Goal: Information Seeking & Learning: Learn about a topic

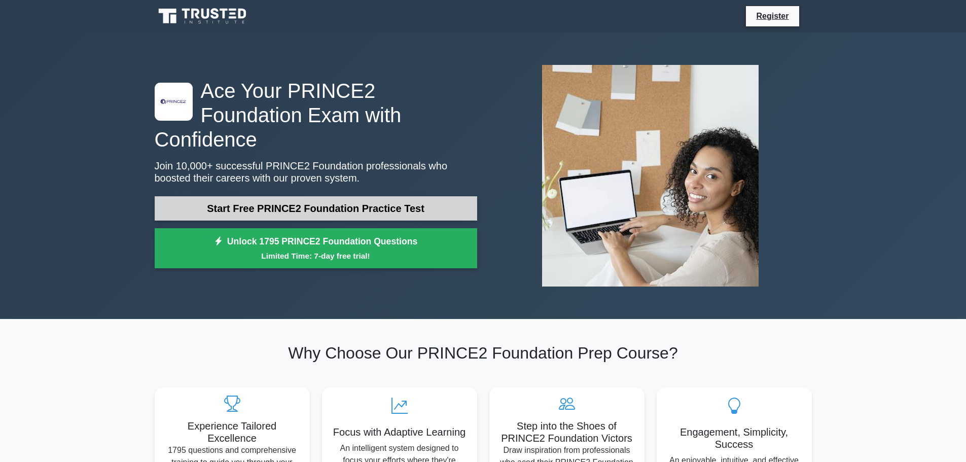
click at [410, 198] on link "Start Free PRINCE2 Foundation Practice Test" at bounding box center [316, 208] width 322 height 24
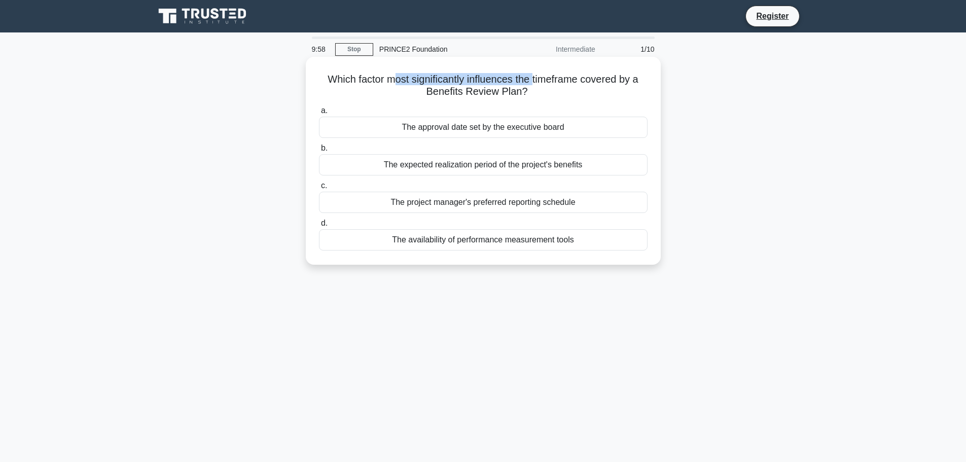
drag, startPoint x: 393, startPoint y: 80, endPoint x: 534, endPoint y: 71, distance: 141.7
click at [534, 71] on div "Which factor most significantly influences the timeframe covered by a Benefits …" at bounding box center [483, 161] width 347 height 200
click at [619, 87] on h5 "Which factor most significantly influences the timeframe covered by a Benefits …" at bounding box center [483, 85] width 330 height 25
click at [469, 115] on label "a. The approval date set by the executive board" at bounding box center [483, 120] width 328 height 33
click at [319, 114] on input "a. The approval date set by the executive board" at bounding box center [319, 110] width 0 height 7
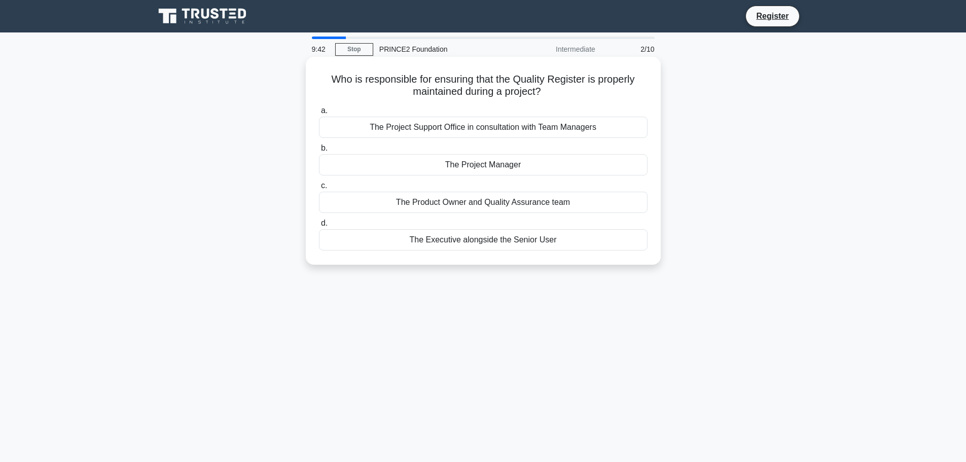
click at [489, 165] on div "The Project Manager" at bounding box center [483, 164] width 328 height 21
click at [319, 152] on input "b. The Project Manager" at bounding box center [319, 148] width 0 height 7
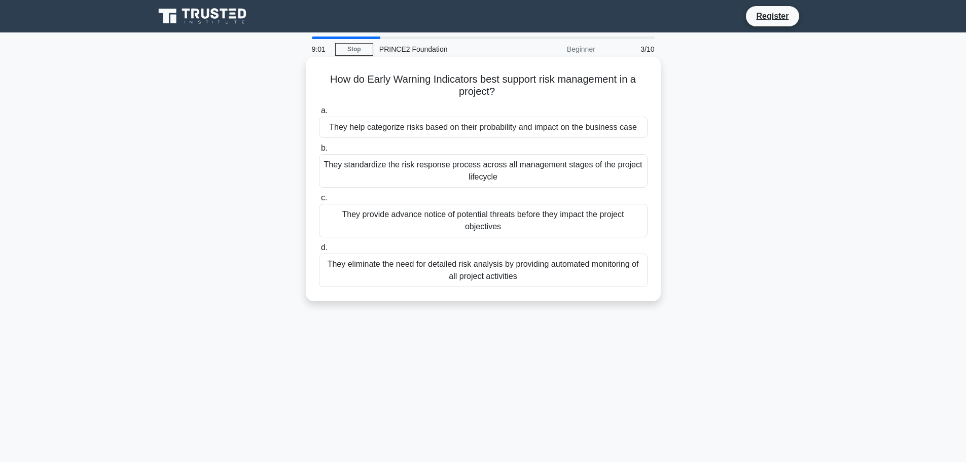
click at [525, 222] on div "They provide advance notice of potential threats before they impact the project…" at bounding box center [483, 220] width 328 height 33
click at [319, 201] on input "c. They provide advance notice of potential threats before they impact the proj…" at bounding box center [319, 198] width 0 height 7
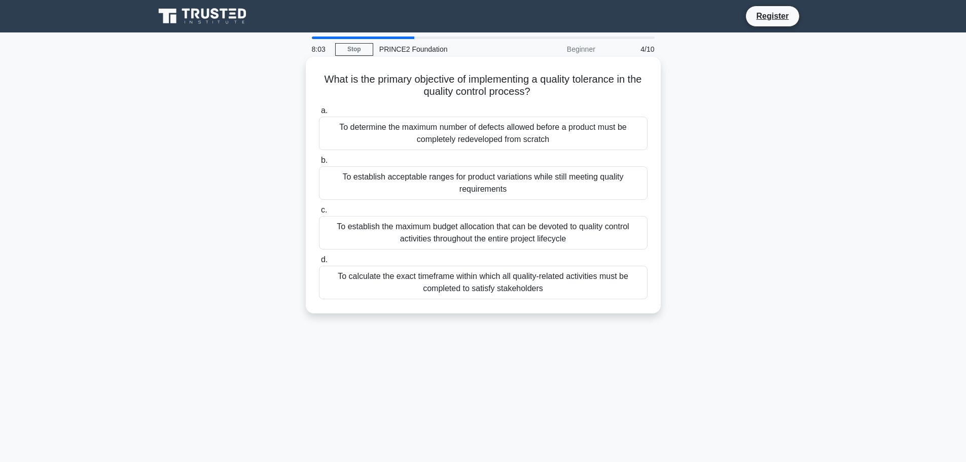
click at [631, 285] on div "To calculate the exact timeframe within which all quality-related activities mu…" at bounding box center [483, 282] width 328 height 33
click at [319, 263] on input "d. To calculate the exact timeframe within which all quality-related activities…" at bounding box center [319, 259] width 0 height 7
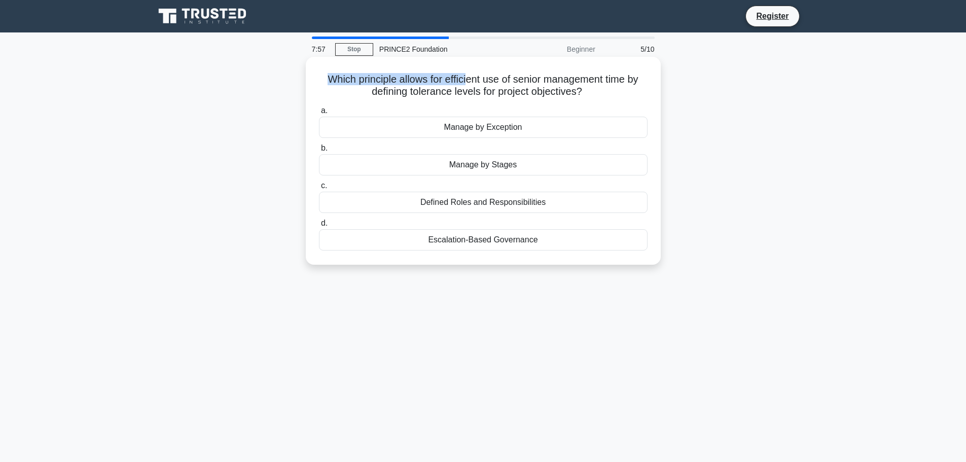
drag, startPoint x: 319, startPoint y: 80, endPoint x: 467, endPoint y: 82, distance: 148.0
click at [467, 82] on h5 "Which principle allows for efficient use of senior management time by defining …" at bounding box center [483, 85] width 330 height 25
drag, startPoint x: 527, startPoint y: 82, endPoint x: 614, endPoint y: 83, distance: 87.2
click at [614, 83] on h5 "Which principle allows for efficient use of senior management time by defining …" at bounding box center [483, 85] width 330 height 25
drag, startPoint x: 364, startPoint y: 92, endPoint x: 586, endPoint y: 91, distance: 222.0
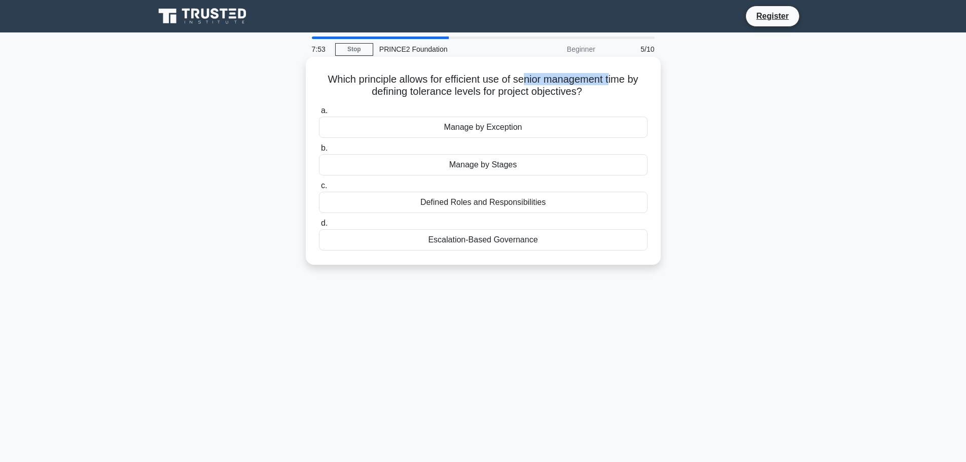
click at [586, 91] on h5 "Which principle allows for efficient use of senior management time by defining …" at bounding box center [483, 85] width 330 height 25
click at [586, 91] on icon ".spinner_0XTQ{transform-origin:center;animation:spinner_y6GP .75s linear infini…" at bounding box center [588, 92] width 12 height 12
click at [554, 158] on div "Manage by Stages" at bounding box center [483, 164] width 328 height 21
click at [319, 152] on input "b. Manage by Stages" at bounding box center [319, 148] width 0 height 7
click at [548, 132] on div "Product Breakdown Structure" at bounding box center [483, 127] width 328 height 21
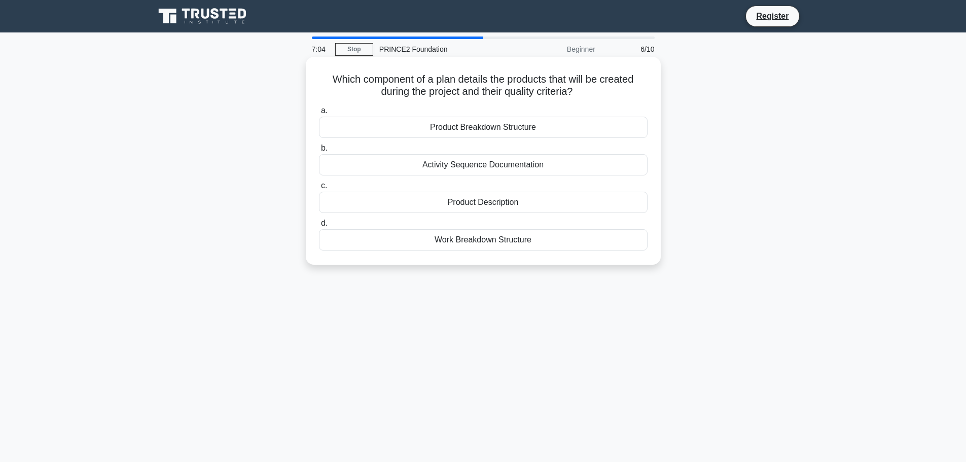
click at [319, 114] on input "a. Product Breakdown Structure" at bounding box center [319, 110] width 0 height 7
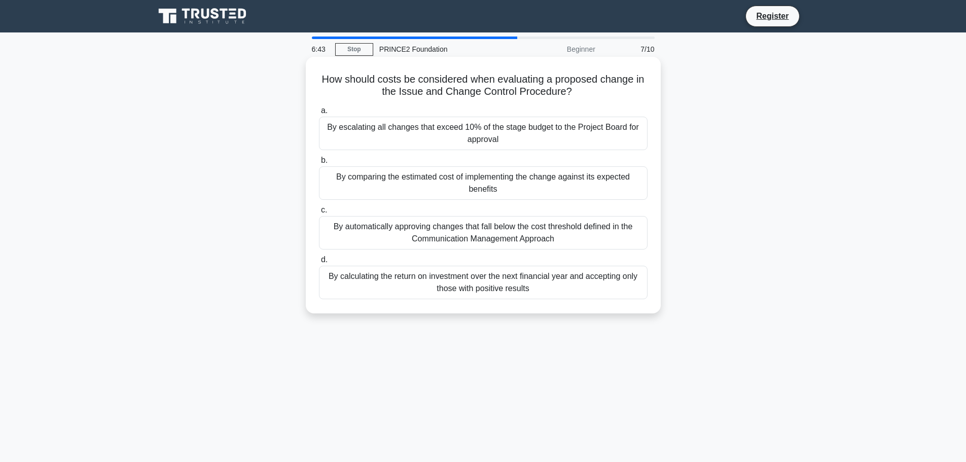
click at [468, 180] on div "By comparing the estimated cost of implementing the change against its expected…" at bounding box center [483, 182] width 328 height 33
click at [319, 164] on input "b. By comparing the estimated cost of implementing the change against its expec…" at bounding box center [319, 160] width 0 height 7
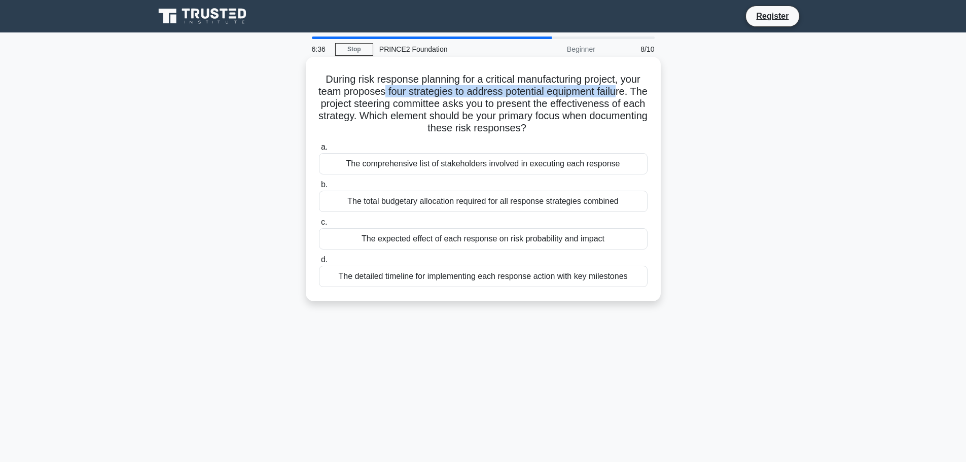
drag, startPoint x: 391, startPoint y: 96, endPoint x: 632, endPoint y: 88, distance: 240.4
click at [632, 88] on h5 "During risk response planning for a critical manufacturing project, your team p…" at bounding box center [483, 104] width 330 height 62
drag, startPoint x: 339, startPoint y: 111, endPoint x: 510, endPoint y: 107, distance: 171.4
click at [510, 107] on h5 "During risk response planning for a critical manufacturing project, your team p…" at bounding box center [483, 104] width 330 height 62
click at [383, 123] on h5 "During risk response planning for a critical manufacturing project, your team p…" at bounding box center [483, 104] width 330 height 62
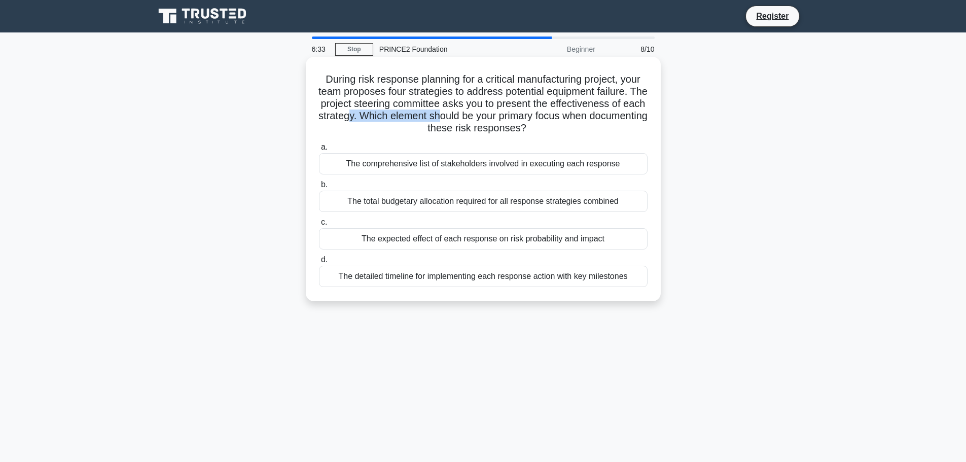
drag, startPoint x: 410, startPoint y: 119, endPoint x: 481, endPoint y: 120, distance: 72.0
click at [481, 120] on h5 "During risk response planning for a critical manufacturing project, your team p…" at bounding box center [483, 104] width 330 height 62
drag, startPoint x: 542, startPoint y: 120, endPoint x: 595, endPoint y: 121, distance: 52.2
click at [595, 121] on h5 "During risk response planning for a critical manufacturing project, your team p…" at bounding box center [483, 104] width 330 height 62
drag, startPoint x: 393, startPoint y: 128, endPoint x: 559, endPoint y: 129, distance: 165.2
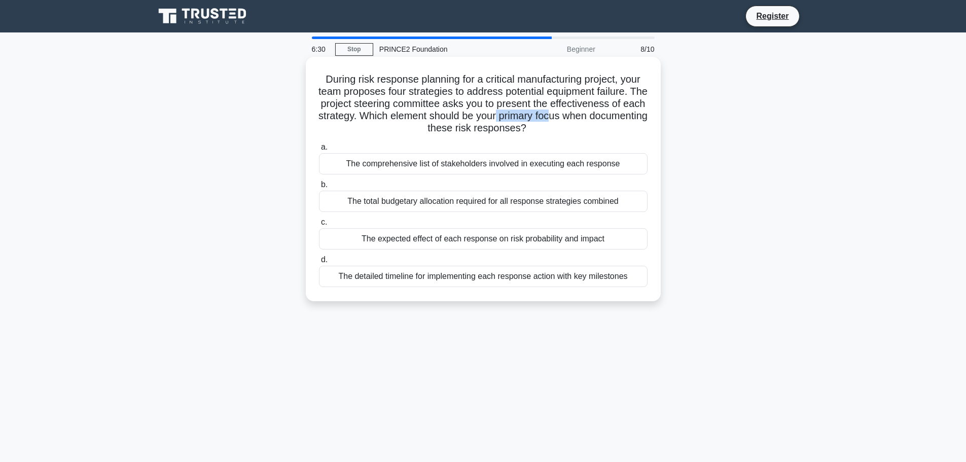
click at [559, 129] on h5 "During risk response planning for a critical manufacturing project, your team p…" at bounding box center [483, 104] width 330 height 62
click at [538, 130] on icon ".spinner_0XTQ{transform-origin:center;animation:spinner_y6GP .75s linear infini…" at bounding box center [532, 129] width 12 height 12
click at [529, 242] on div "The expected effect of each response on risk probability and impact" at bounding box center [483, 238] width 328 height 21
click at [319, 226] on input "c. The expected effect of each response on risk probability and impact" at bounding box center [319, 222] width 0 height 7
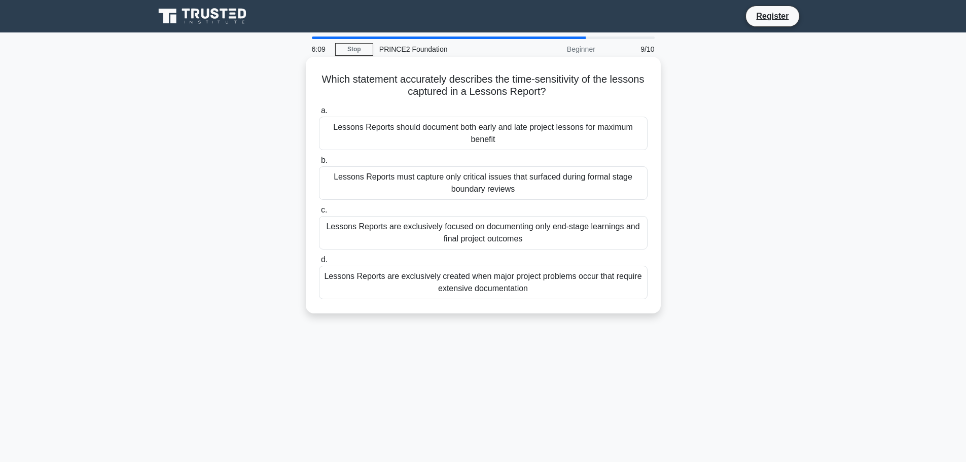
drag, startPoint x: 376, startPoint y: 82, endPoint x: 571, endPoint y: 88, distance: 195.2
click at [571, 88] on h5 "Which statement accurately describes the time-sensitivity of the lessons captur…" at bounding box center [483, 85] width 330 height 25
click at [507, 130] on div "Lessons Reports should document both early and late project lessons for maximum…" at bounding box center [483, 133] width 328 height 33
click at [319, 114] on input "a. Lessons Reports should document both early and late project lessons for maxi…" at bounding box center [319, 110] width 0 height 7
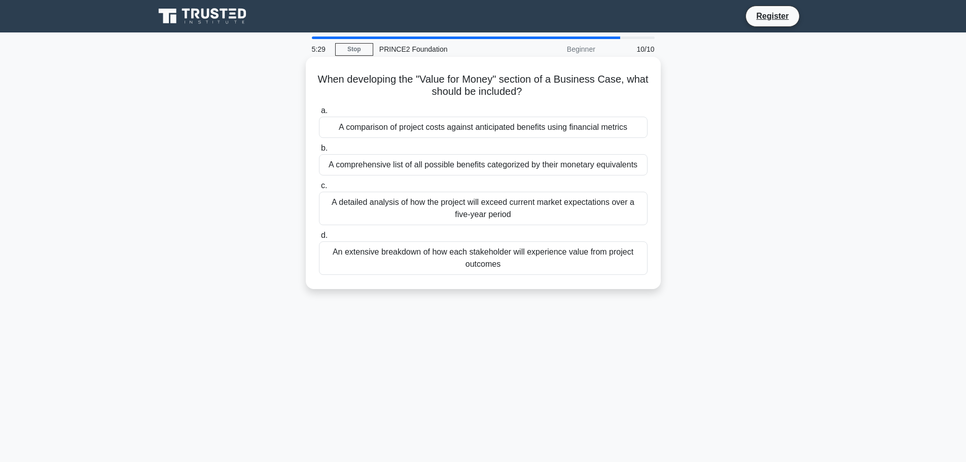
click at [528, 254] on div "An extensive breakdown of how each stakeholder will experience value from proje…" at bounding box center [483, 257] width 328 height 33
click at [319, 239] on input "d. An extensive breakdown of how each stakeholder will experience value from pr…" at bounding box center [319, 235] width 0 height 7
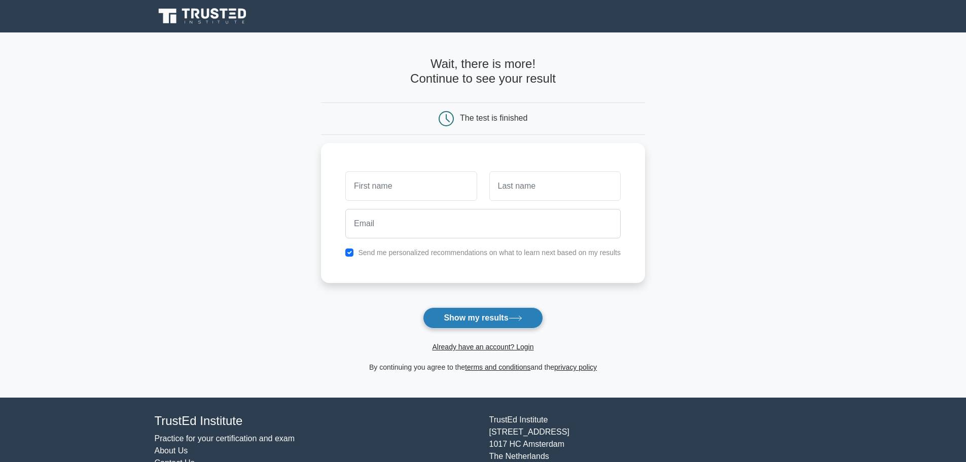
click at [500, 321] on button "Show my results" at bounding box center [483, 317] width 120 height 21
click at [403, 183] on input "text" at bounding box center [410, 183] width 131 height 29
type input "duka"
click at [536, 181] on input "text" at bounding box center [554, 183] width 131 height 29
type input "BAYANMUNKH"
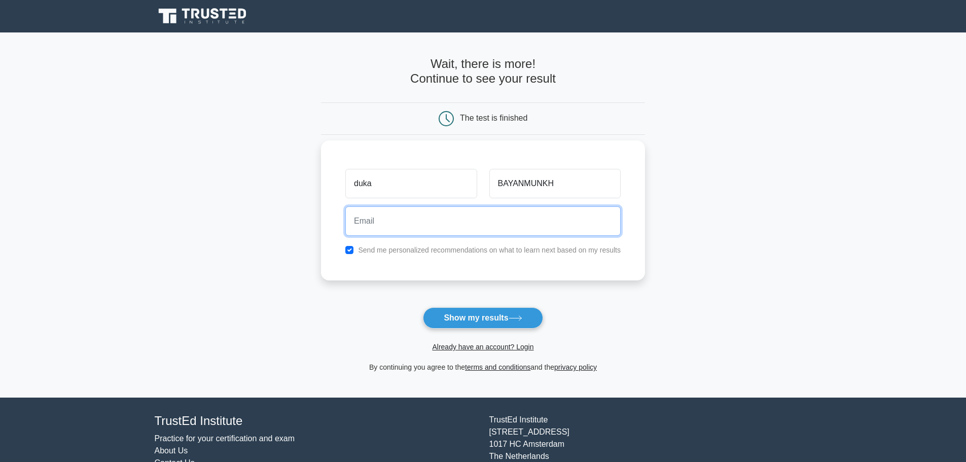
click at [499, 221] on input "email" at bounding box center [482, 220] width 275 height 29
type input "dulamjav1224@gmail.com"
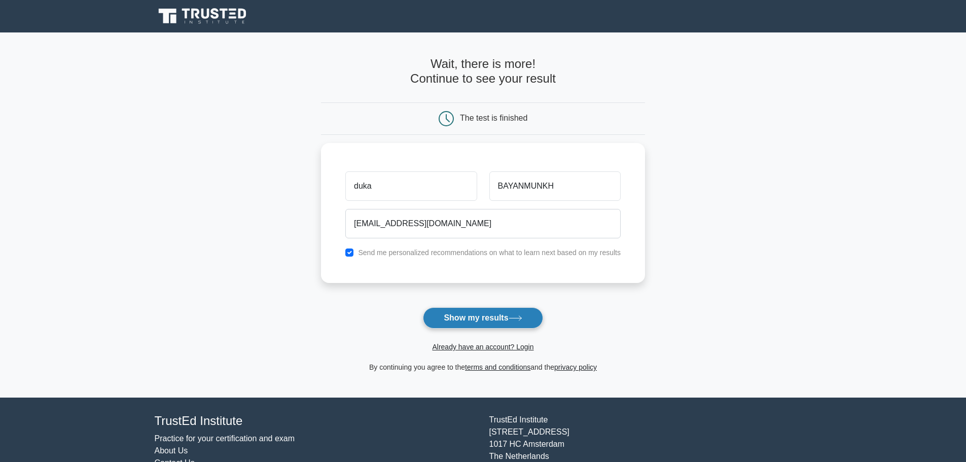
click at [496, 311] on button "Show my results" at bounding box center [483, 317] width 120 height 21
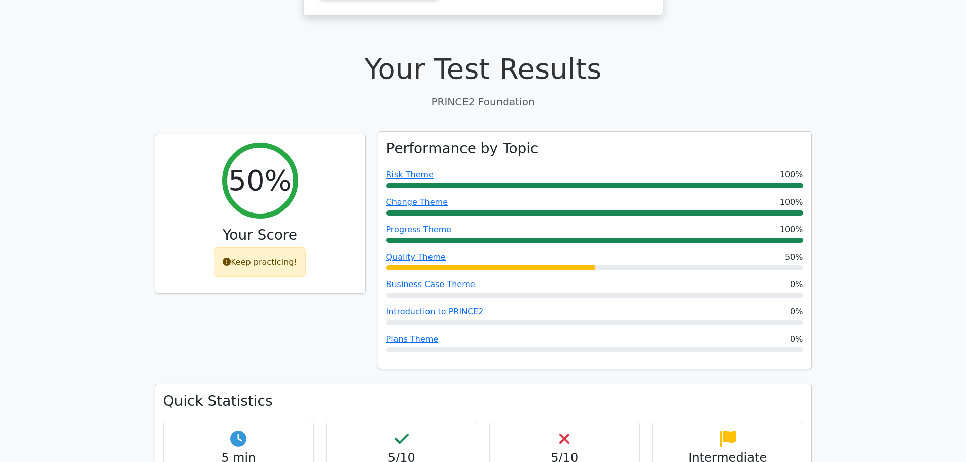
scroll to position [304, 0]
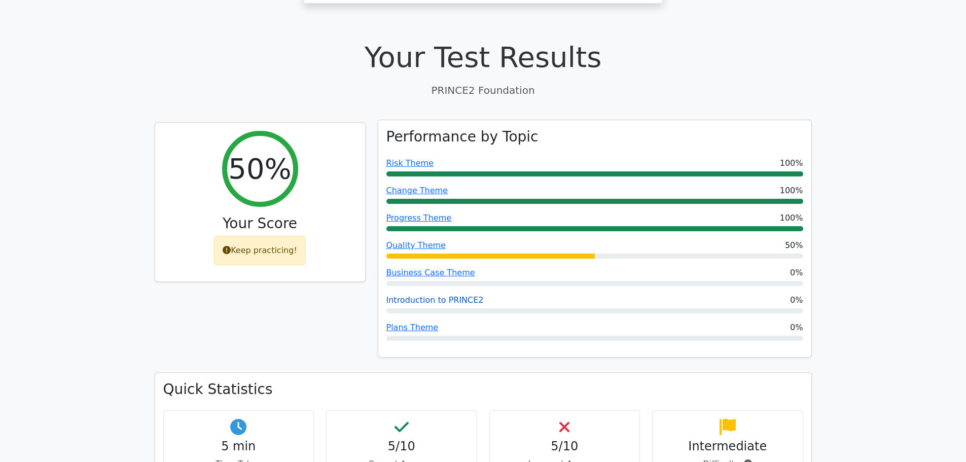
click at [449, 295] on link "Introduction to PRINCE2" at bounding box center [434, 300] width 97 height 10
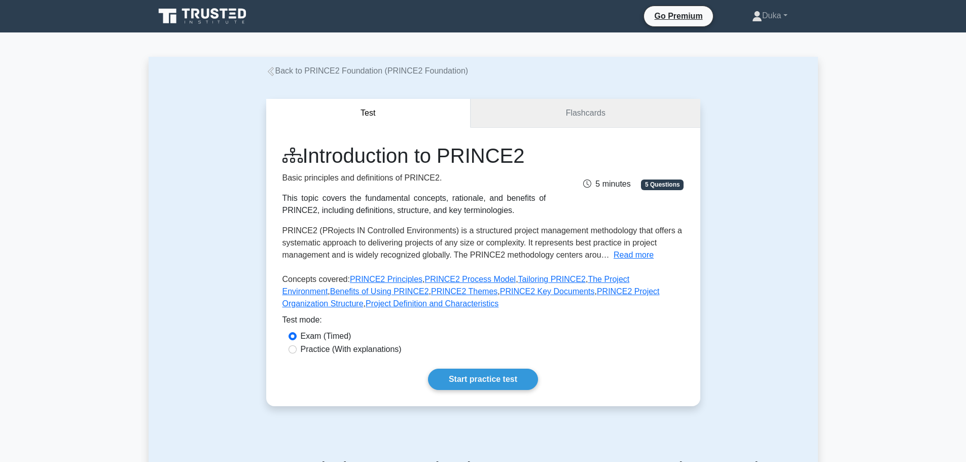
click at [578, 118] on link "Flashcards" at bounding box center [584, 113] width 229 height 29
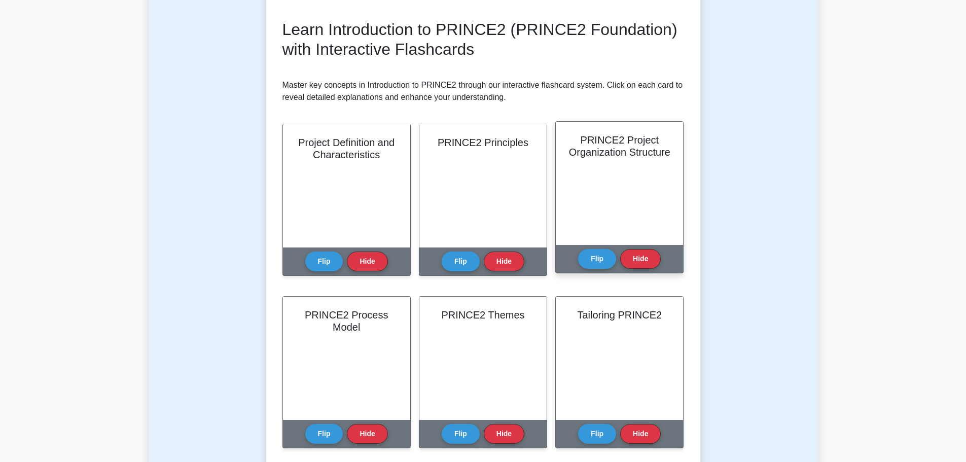
scroll to position [135, 0]
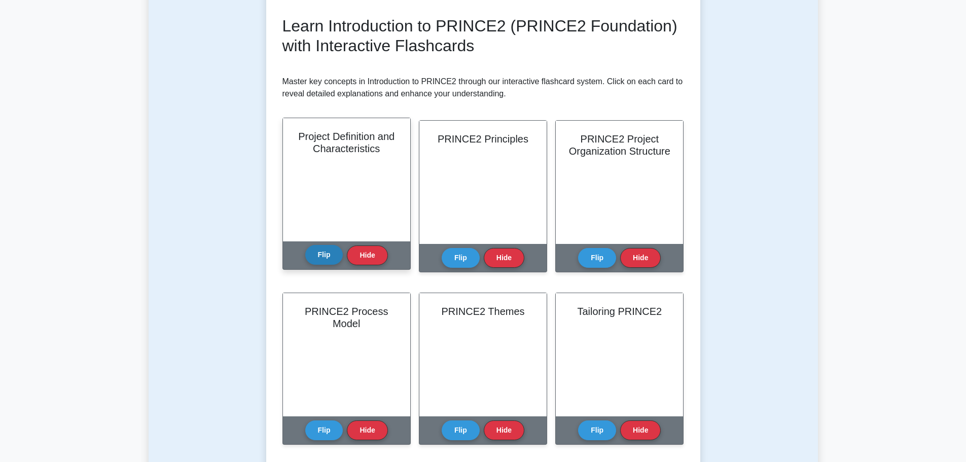
click at [326, 247] on button "Flip" at bounding box center [324, 255] width 38 height 20
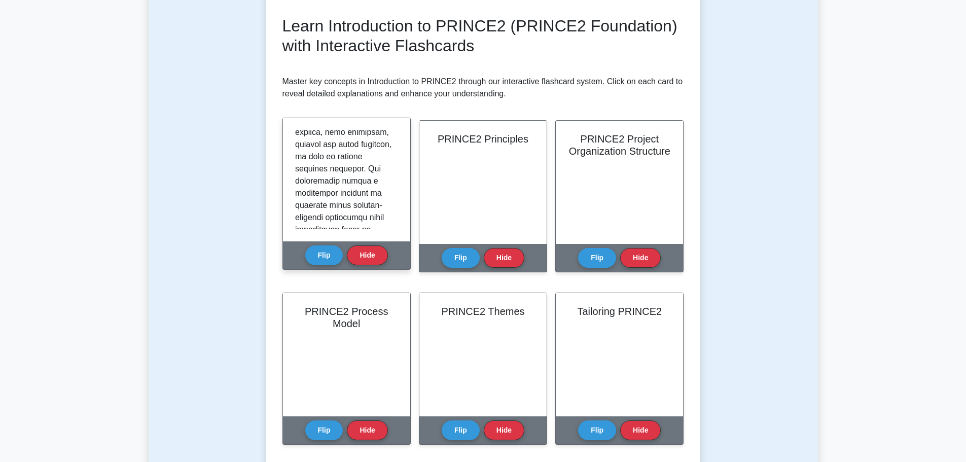
scroll to position [724, 0]
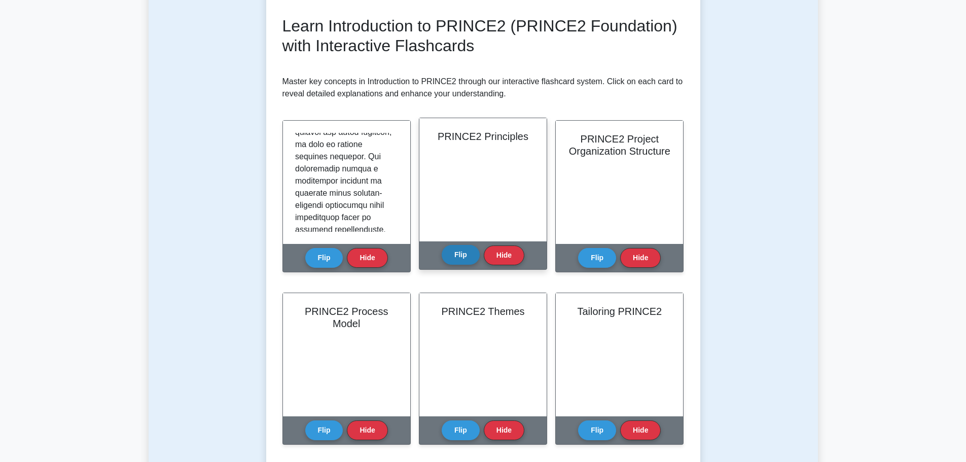
click at [454, 255] on button "Flip" at bounding box center [460, 255] width 38 height 20
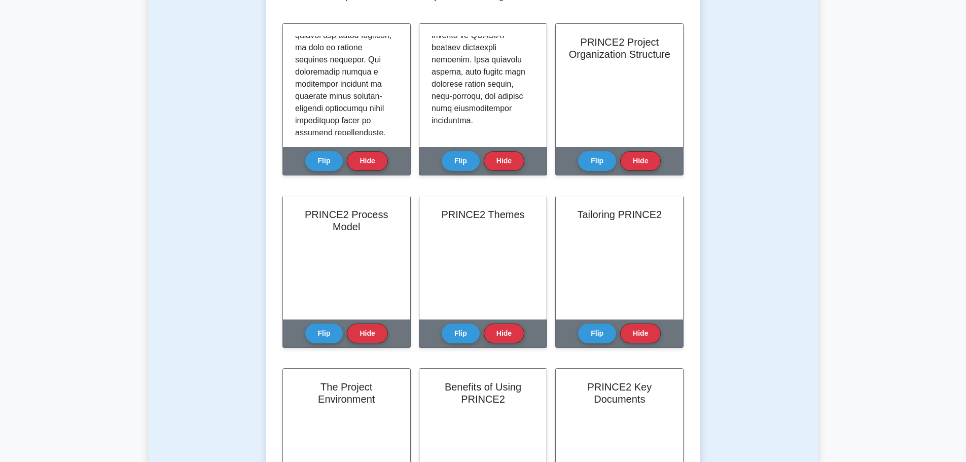
scroll to position [372, 0]
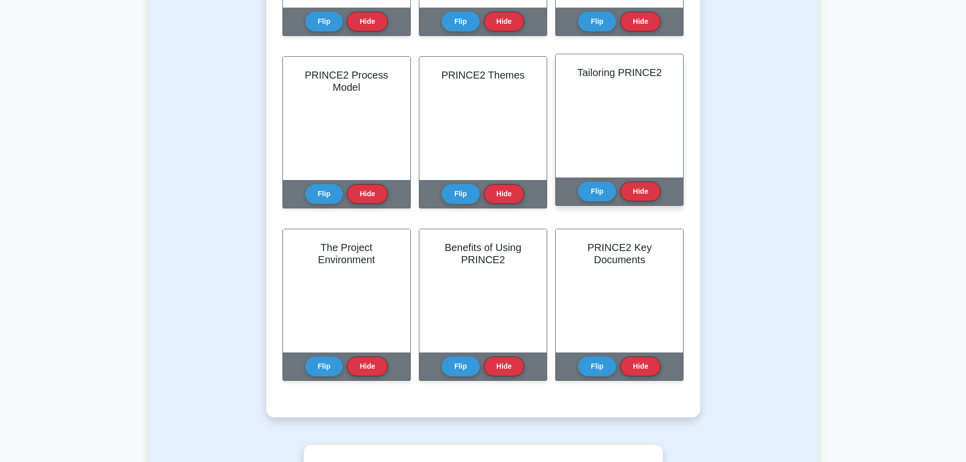
click at [608, 181] on div "Flip Hide" at bounding box center [619, 191] width 83 height 28
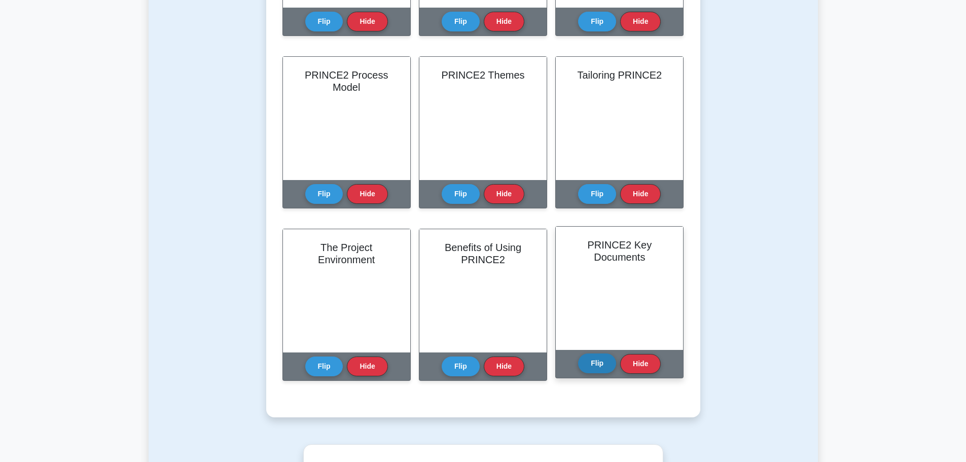
click at [596, 364] on button "Flip" at bounding box center [597, 363] width 38 height 20
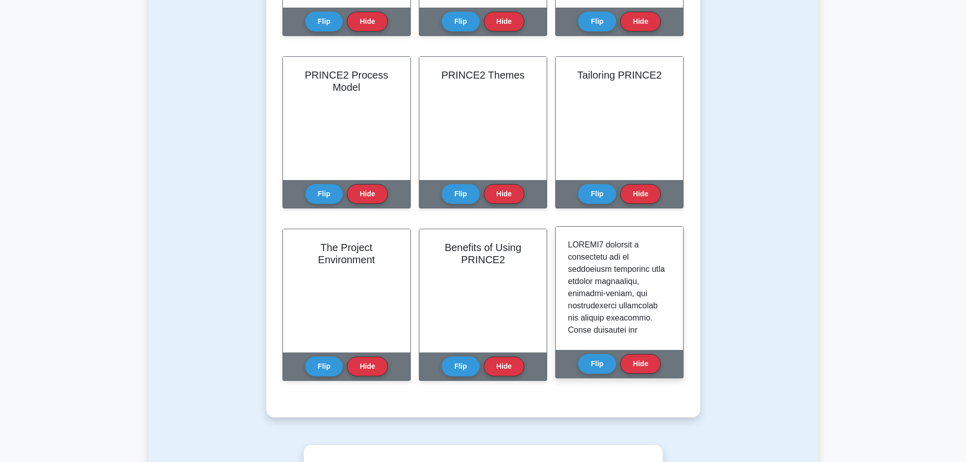
drag, startPoint x: 624, startPoint y: 269, endPoint x: 616, endPoint y: 281, distance: 14.5
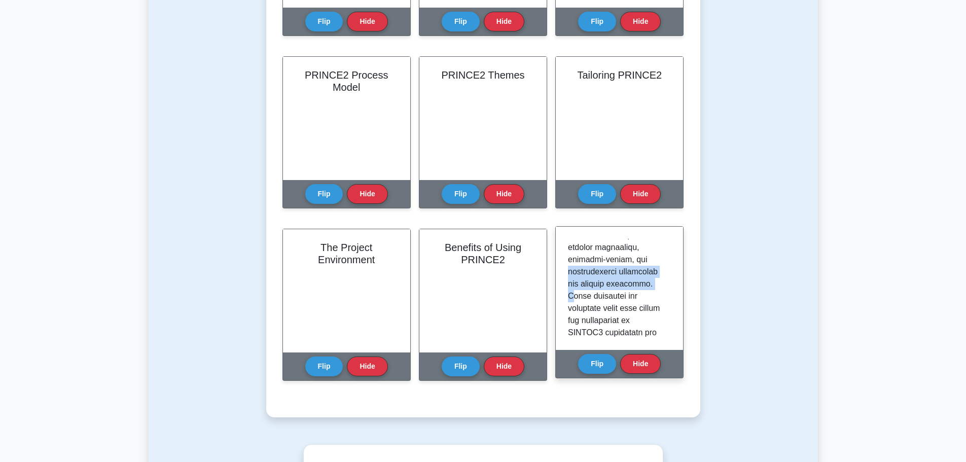
drag, startPoint x: 568, startPoint y: 274, endPoint x: 604, endPoint y: 294, distance: 41.3
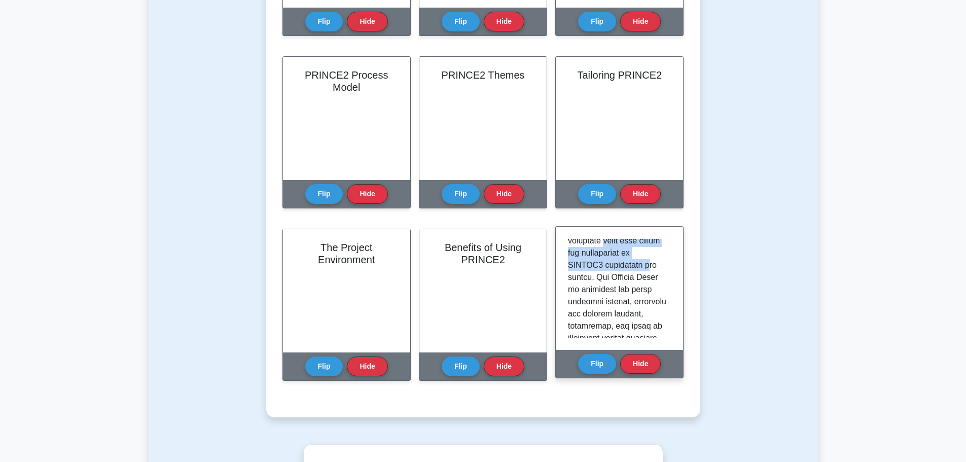
drag, startPoint x: 568, startPoint y: 254, endPoint x: 610, endPoint y: 277, distance: 48.3
drag, startPoint x: 570, startPoint y: 289, endPoint x: 591, endPoint y: 301, distance: 25.0
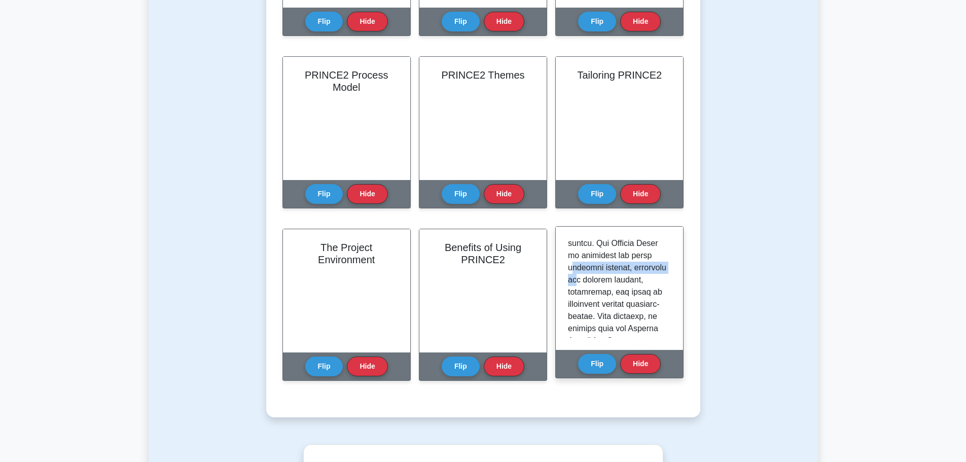
drag, startPoint x: 573, startPoint y: 281, endPoint x: 610, endPoint y: 293, distance: 38.6
drag, startPoint x: 587, startPoint y: 303, endPoint x: 608, endPoint y: 304, distance: 20.3
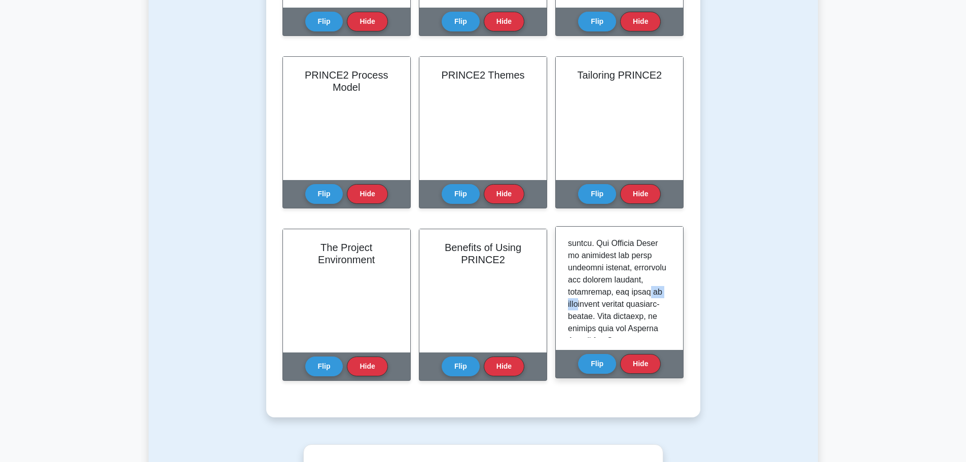
drag, startPoint x: 591, startPoint y: 316, endPoint x: 612, endPoint y: 318, distance: 20.9
drag, startPoint x: 588, startPoint y: 311, endPoint x: 599, endPoint y: 311, distance: 10.6
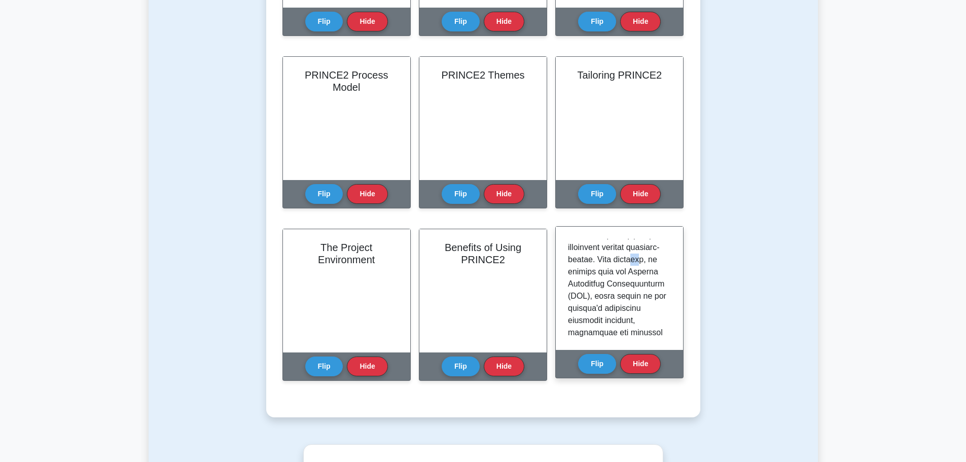
scroll to position [203, 0]
drag, startPoint x: 585, startPoint y: 288, endPoint x: 596, endPoint y: 288, distance: 10.6
drag, startPoint x: 579, startPoint y: 301, endPoint x: 596, endPoint y: 303, distance: 16.8
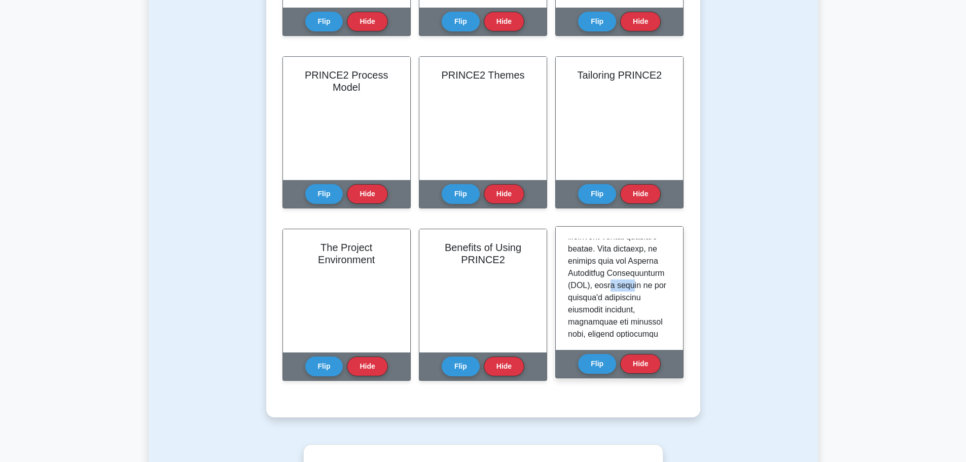
drag, startPoint x: 583, startPoint y: 310, endPoint x: 605, endPoint y: 312, distance: 21.3
drag, startPoint x: 585, startPoint y: 295, endPoint x: 590, endPoint y: 301, distance: 7.2
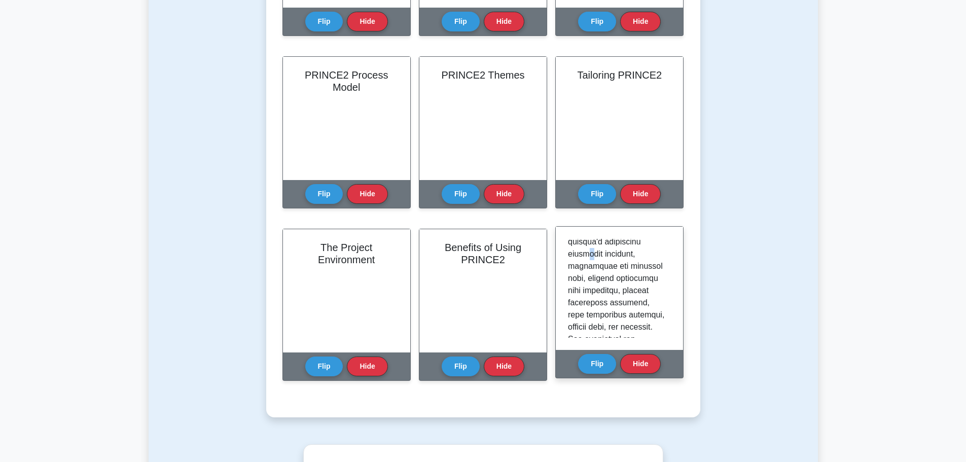
scroll to position [270, 0]
drag, startPoint x: 580, startPoint y: 299, endPoint x: 607, endPoint y: 301, distance: 27.4
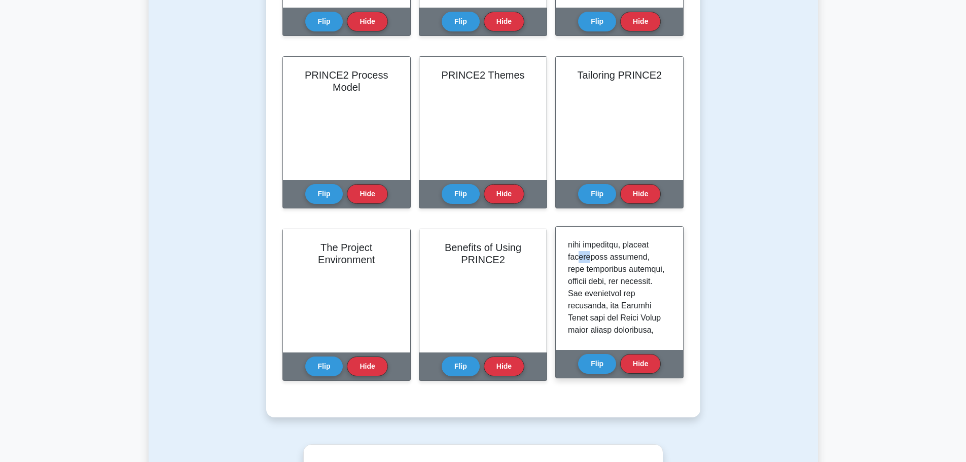
drag, startPoint x: 582, startPoint y: 284, endPoint x: 598, endPoint y: 284, distance: 16.2
click at [598, 284] on p at bounding box center [617, 458] width 99 height 1046
drag, startPoint x: 580, startPoint y: 293, endPoint x: 592, endPoint y: 293, distance: 12.2
click at [592, 293] on p at bounding box center [617, 458] width 99 height 1046
click at [621, 296] on p at bounding box center [617, 458] width 99 height 1046
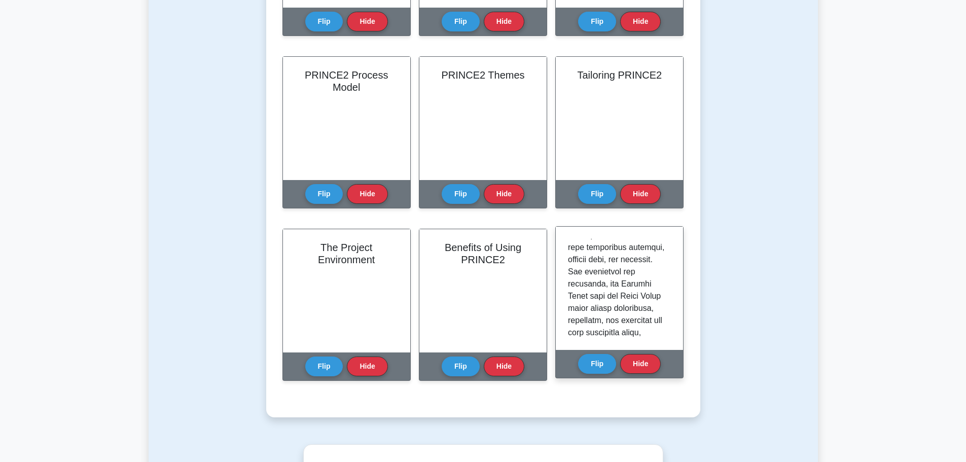
scroll to position [338, 0]
drag, startPoint x: 574, startPoint y: 274, endPoint x: 618, endPoint y: 277, distance: 44.7
click at [618, 277] on p at bounding box center [617, 424] width 99 height 1046
drag, startPoint x: 575, startPoint y: 285, endPoint x: 603, endPoint y: 298, distance: 30.8
click at [603, 298] on p at bounding box center [617, 424] width 99 height 1046
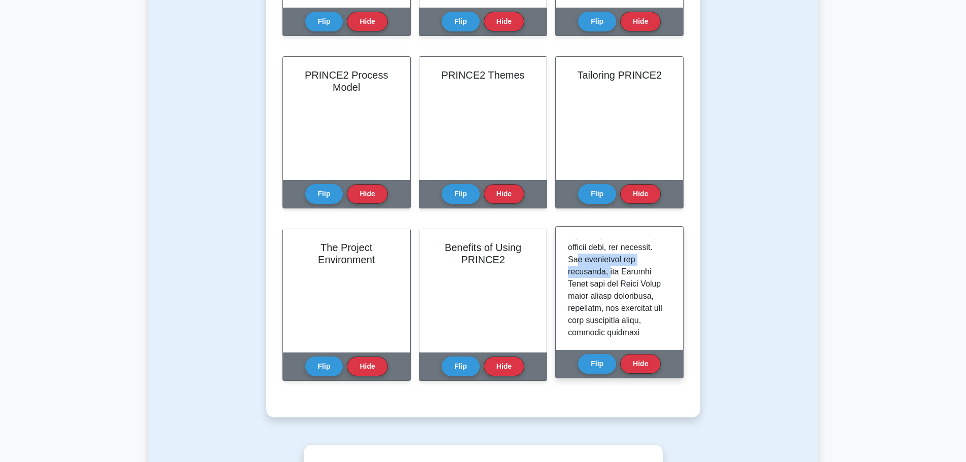
scroll to position [372, 0]
drag, startPoint x: 584, startPoint y: 276, endPoint x: 613, endPoint y: 315, distance: 48.7
click at [613, 315] on p at bounding box center [617, 390] width 99 height 1046
drag, startPoint x: 574, startPoint y: 304, endPoint x: 605, endPoint y: 324, distance: 37.4
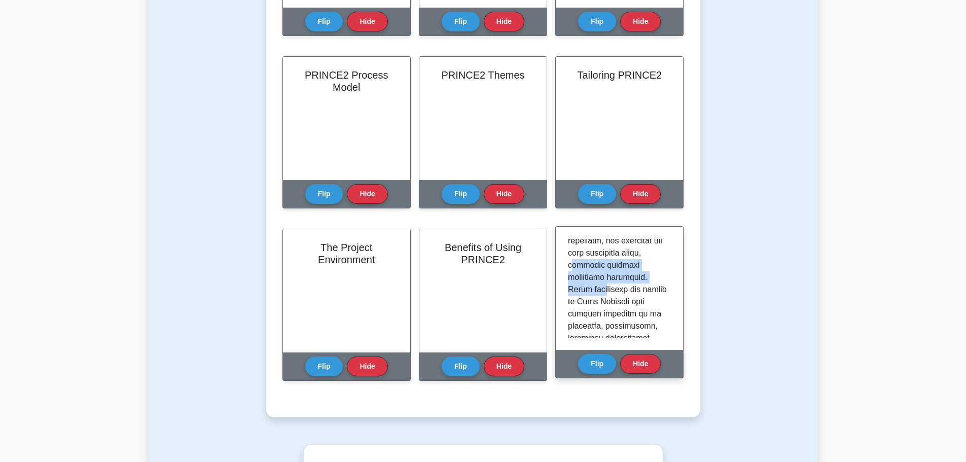
click at [605, 324] on p at bounding box center [617, 356] width 99 height 1046
drag, startPoint x: 577, startPoint y: 307, endPoint x: 595, endPoint y: 316, distance: 20.4
click at [595, 316] on p at bounding box center [617, 322] width 99 height 1046
